Goal: Task Accomplishment & Management: Manage account settings

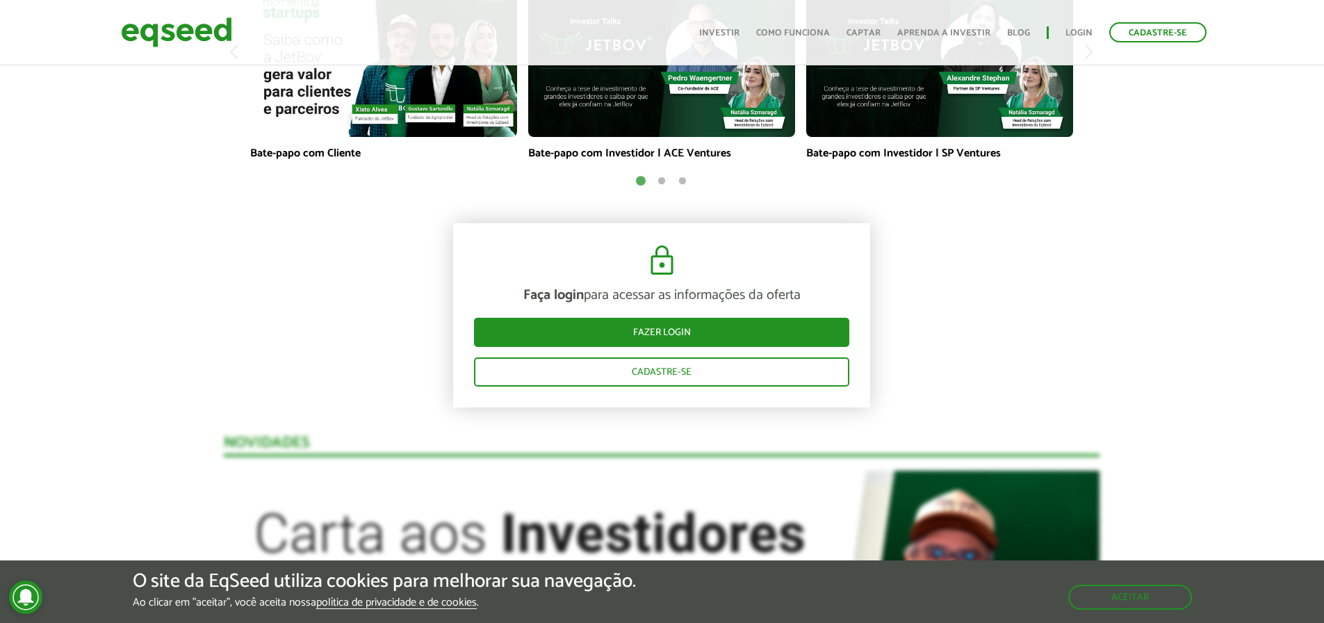
scroll to position [1182, 0]
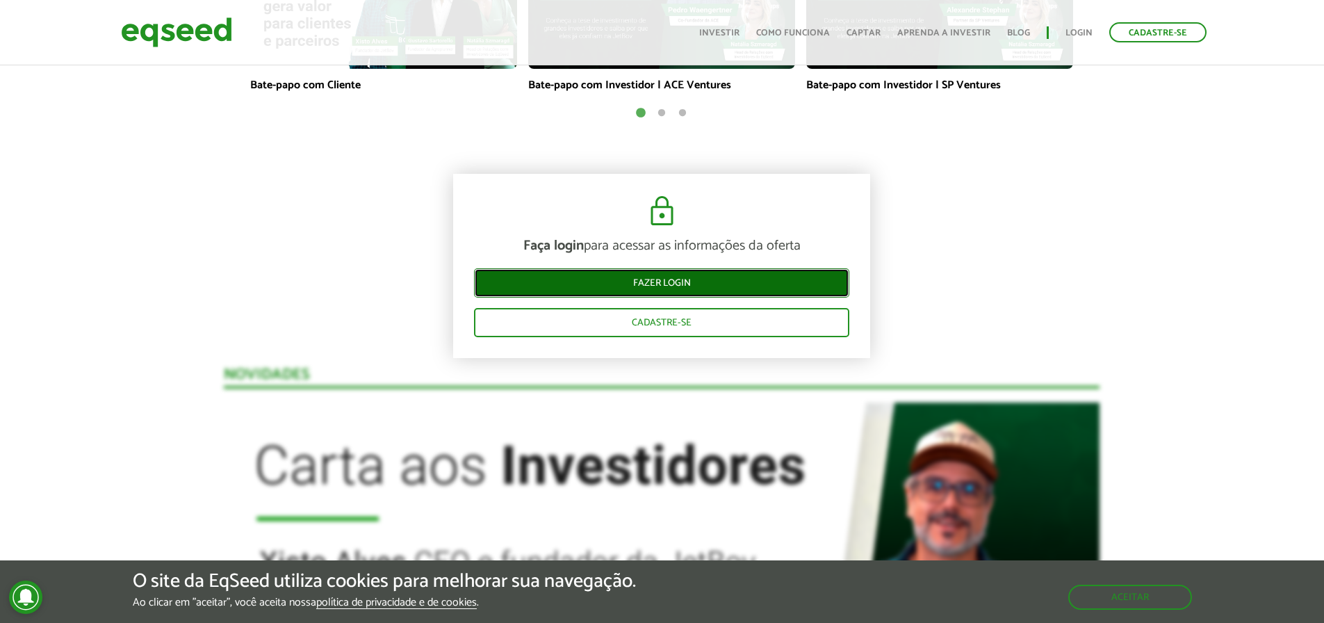
click at [665, 283] on link "Fazer login" at bounding box center [661, 282] width 375 height 29
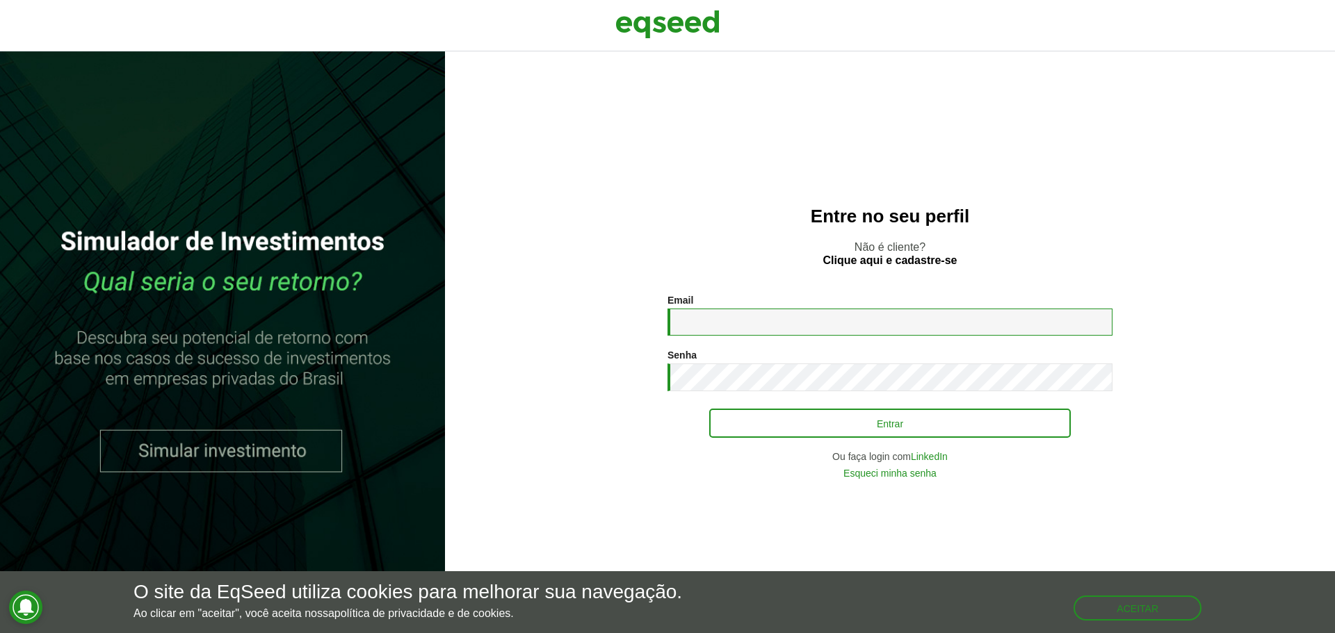
type input "**********"
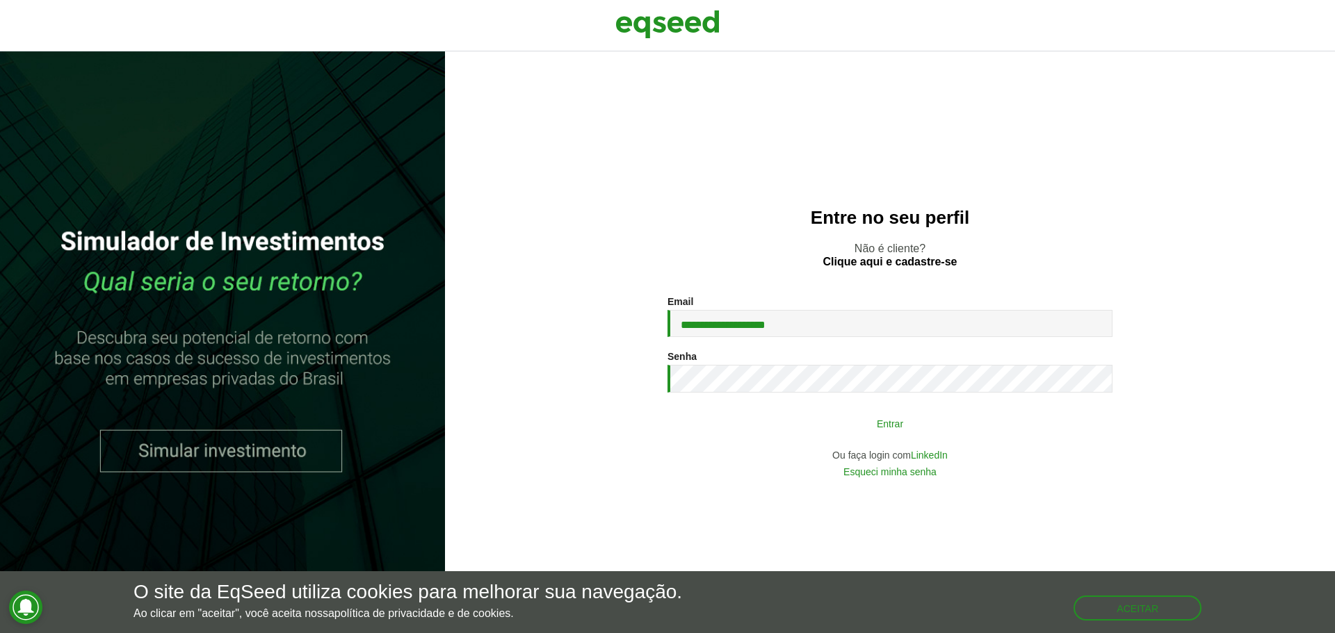
click at [840, 427] on button "Entrar" at bounding box center [889, 423] width 361 height 26
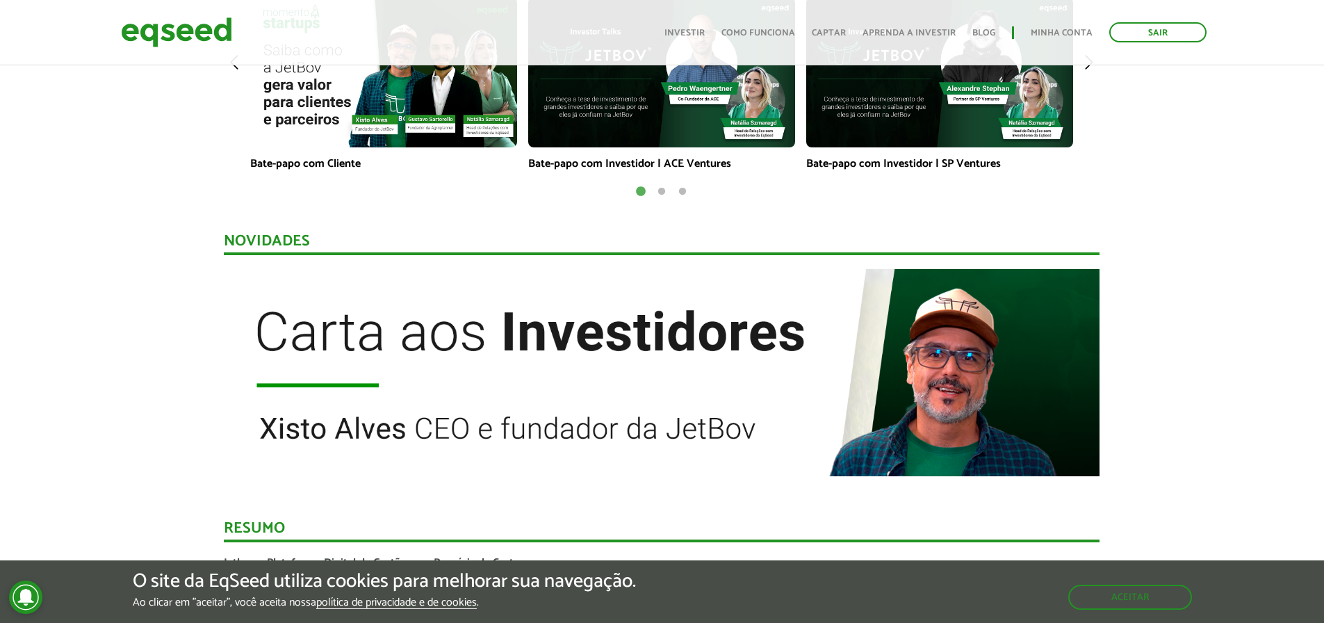
scroll to position [1112, 0]
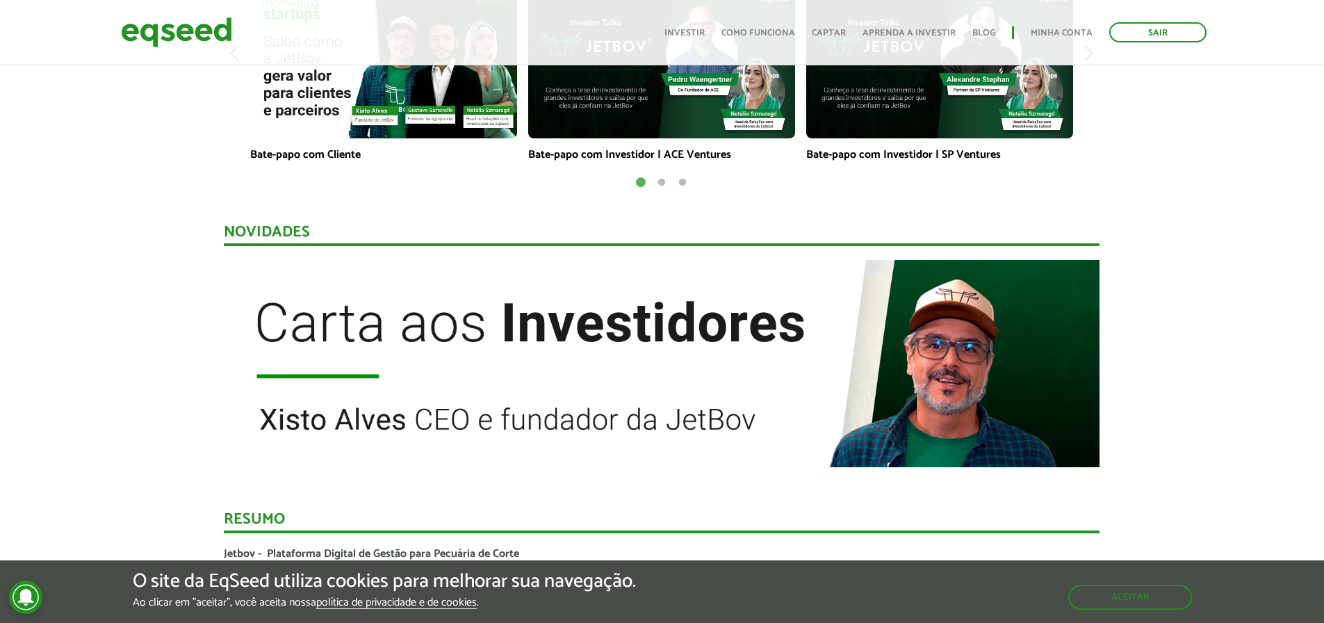
click at [662, 180] on button "2" at bounding box center [662, 183] width 14 height 14
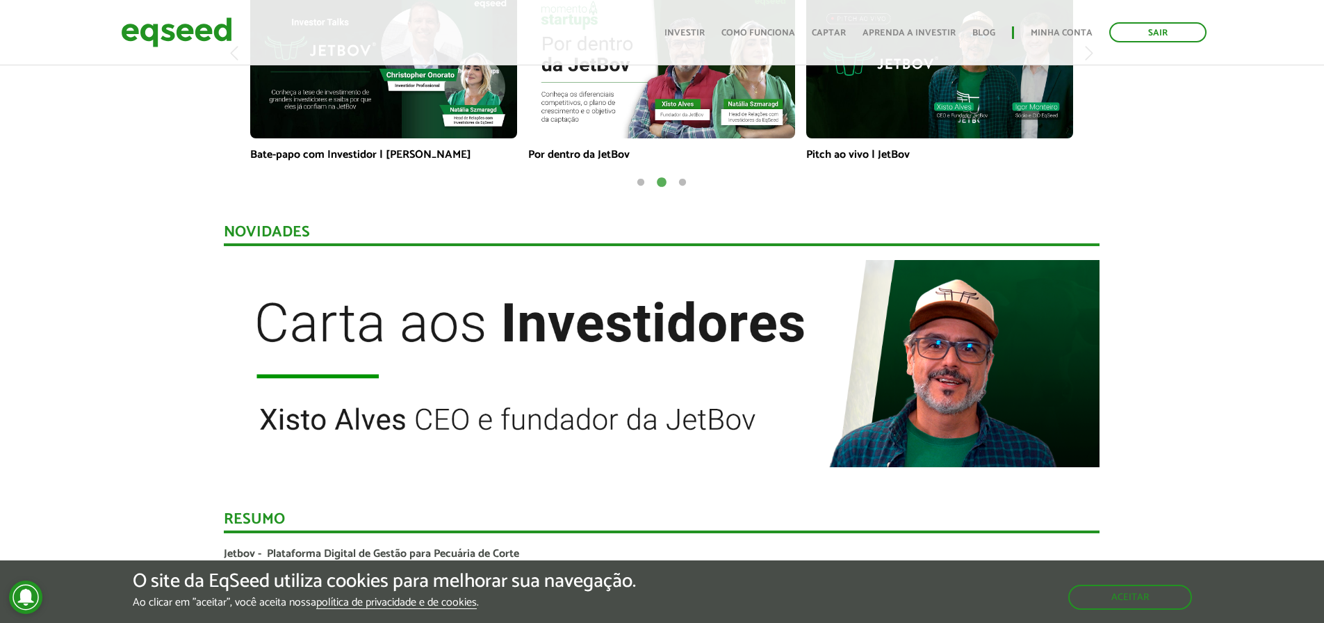
click at [689, 179] on button "3" at bounding box center [683, 183] width 14 height 14
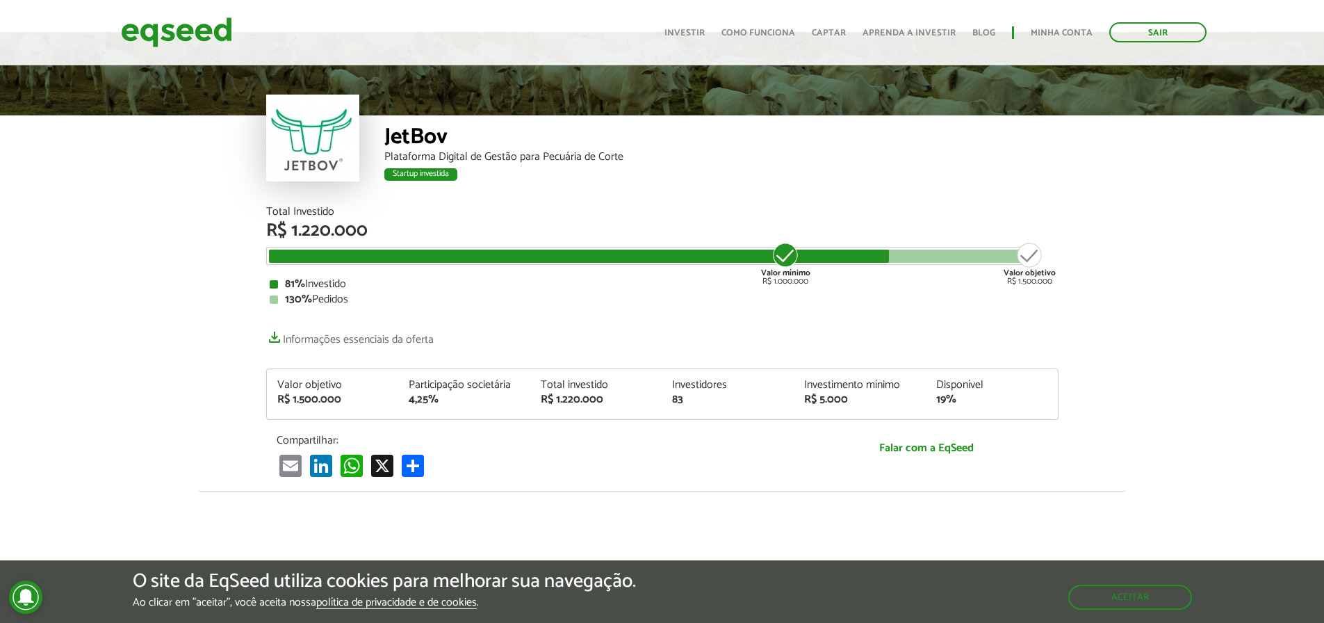
scroll to position [0, 0]
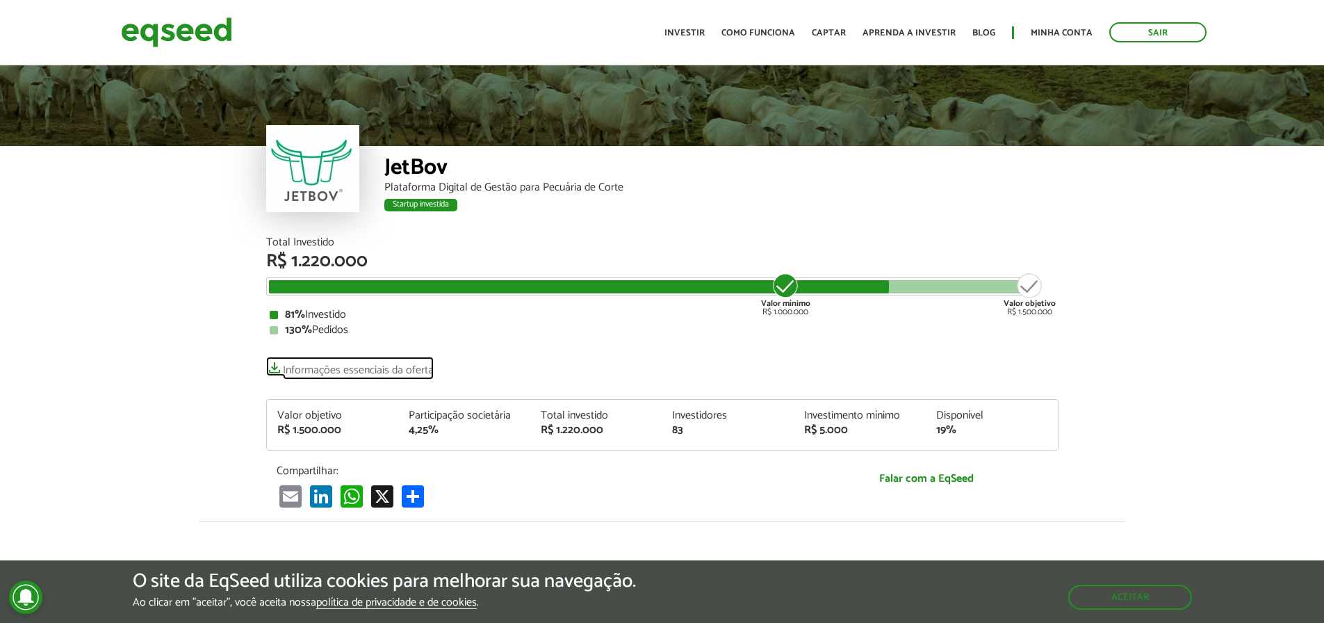
click at [395, 369] on link "Informações essenciais da oferta" at bounding box center [350, 366] width 168 height 19
